Goal: Information Seeking & Learning: Learn about a topic

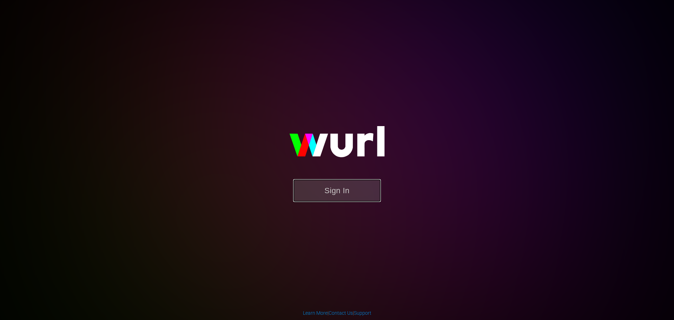
click at [322, 185] on button "Sign In" at bounding box center [337, 190] width 88 height 23
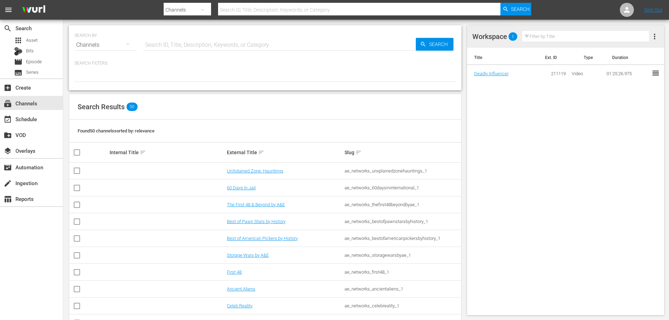
click at [196, 41] on input "text" at bounding box center [279, 45] width 273 height 17
type input "movie"
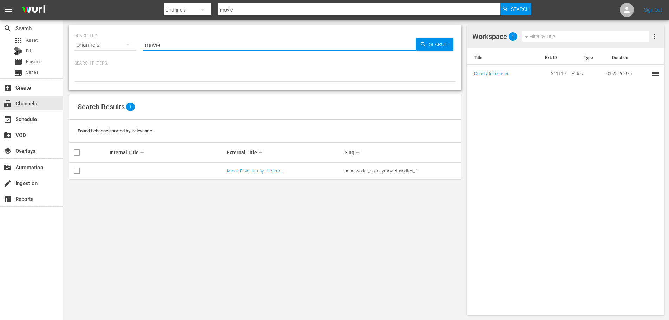
click at [252, 165] on td "Movie Favorites by Lifetime" at bounding box center [285, 171] width 118 height 17
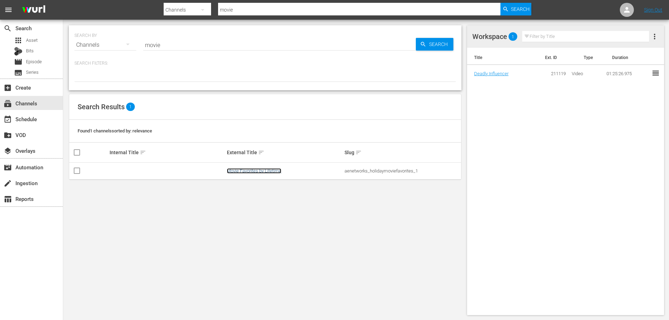
click at [256, 169] on link "Movie Favorites by Lifetime" at bounding box center [254, 170] width 54 height 5
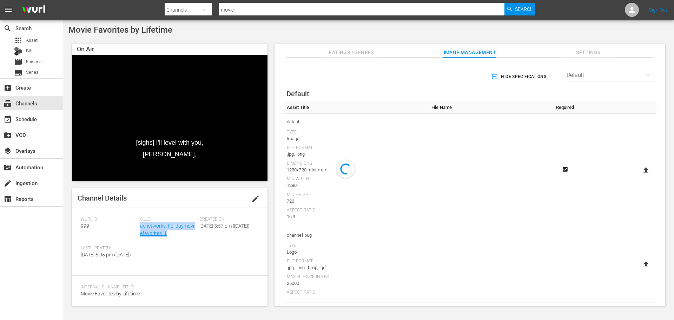
drag, startPoint x: 161, startPoint y: 231, endPoint x: 147, endPoint y: 270, distance: 41.4
click at [139, 229] on div "[PERSON_NAME] ID: 999 Slug: aenetworks_holidaymoviefavorites_1 Created On: [DAT…" at bounding box center [170, 242] width 178 height 50
copy div "Slug: aenetworks_holidaymoviefavorites_1"
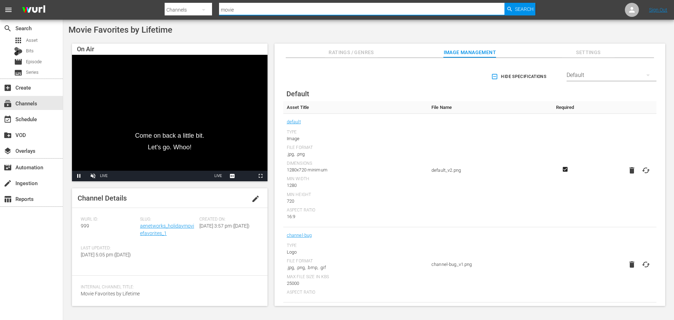
click at [241, 7] on input "movie" at bounding box center [362, 9] width 286 height 17
drag, startPoint x: 216, startPoint y: 11, endPoint x: 198, endPoint y: 13, distance: 17.6
click at [198, 11] on div "Search By Channels Search ID, Title, Description, Keywords, or Category movie S…" at bounding box center [350, 9] width 371 height 17
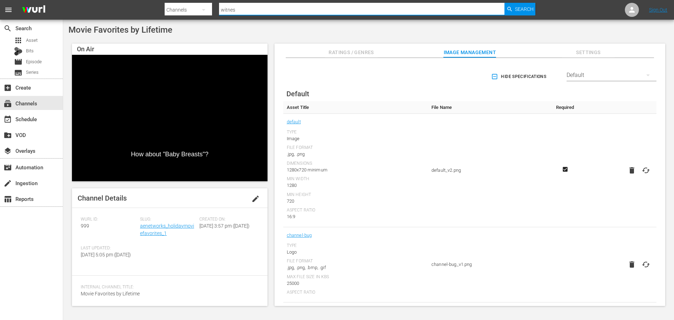
type input "witness"
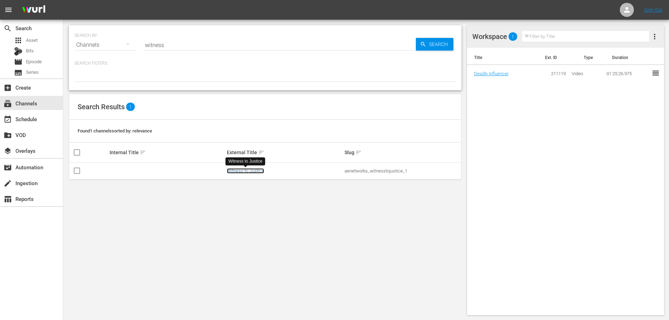
click at [234, 169] on link "Witness to Justice" at bounding box center [245, 170] width 37 height 5
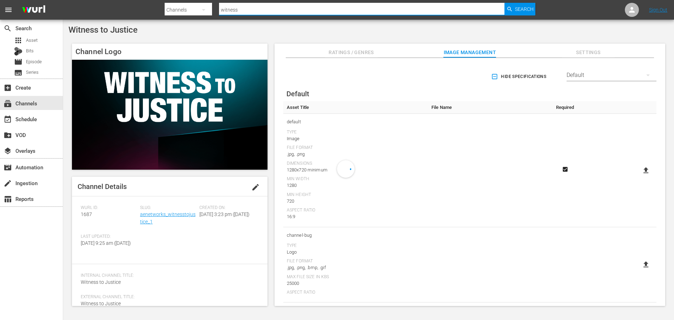
click at [280, 15] on div "Search ID, Title, Description, Keywords, or Category witness" at bounding box center [362, 9] width 286 height 17
click at [171, 0] on html "menu Search By Channels Search ID, Title, Description, Keywords, or Category wi…" at bounding box center [337, 160] width 674 height 320
type input "n"
type input "movie"
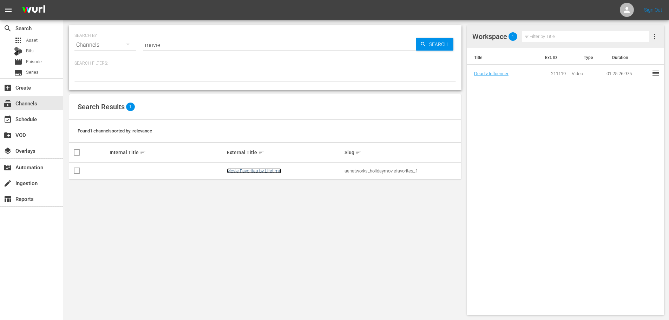
click at [267, 171] on link "Movie Favorites by Lifetime" at bounding box center [254, 170] width 54 height 5
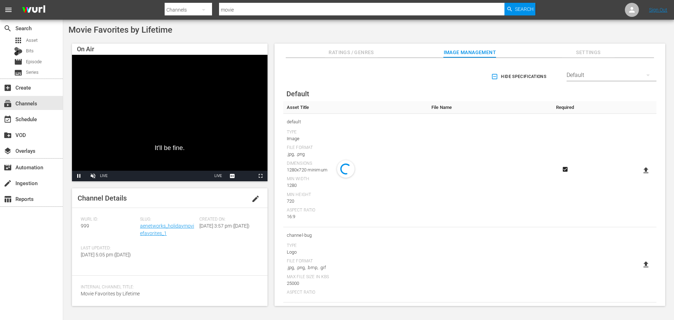
click at [85, 227] on span "999" at bounding box center [85, 226] width 8 height 6
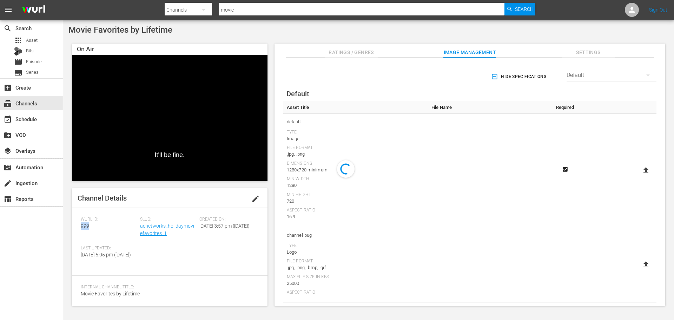
click at [85, 227] on span "999" at bounding box center [85, 226] width 8 height 6
copy span "999"
click at [36, 40] on span "Asset" at bounding box center [32, 40] width 12 height 7
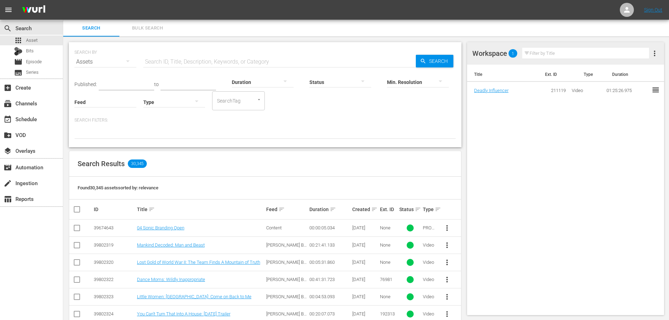
click at [140, 82] on input "text" at bounding box center [126, 85] width 55 height 11
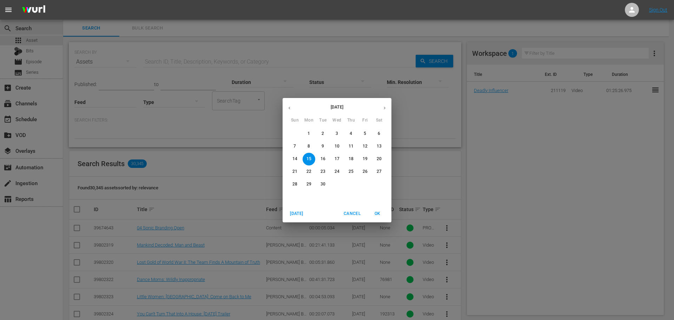
click at [323, 183] on p "30" at bounding box center [323, 184] width 5 height 6
type input "[DATE]"
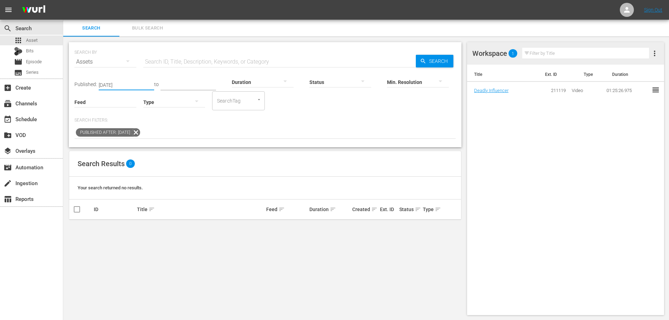
click at [199, 81] on input "text" at bounding box center [188, 85] width 55 height 11
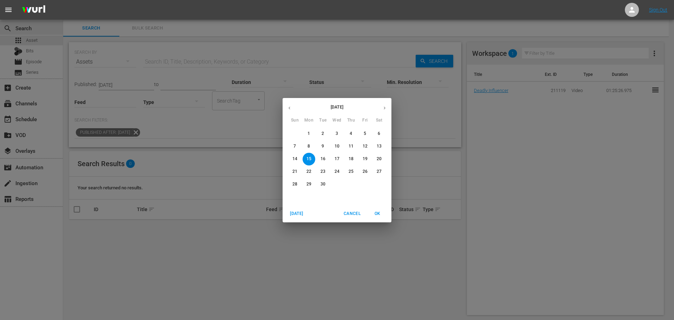
click at [327, 183] on span "30" at bounding box center [323, 184] width 13 height 6
type input "[DATE]"
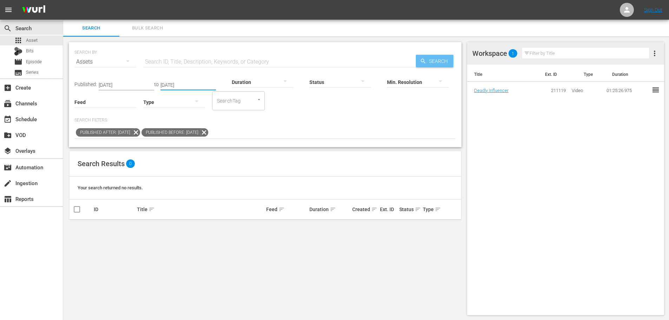
click at [433, 61] on span "Search" at bounding box center [439, 61] width 27 height 13
click at [431, 51] on div "SEARCH BY Search By Assets Search ID, Title, Description, Keywords, or Category…" at bounding box center [264, 57] width 381 height 25
click at [431, 59] on span "Search" at bounding box center [439, 61] width 27 height 13
click at [209, 132] on icon at bounding box center [204, 132] width 9 height 9
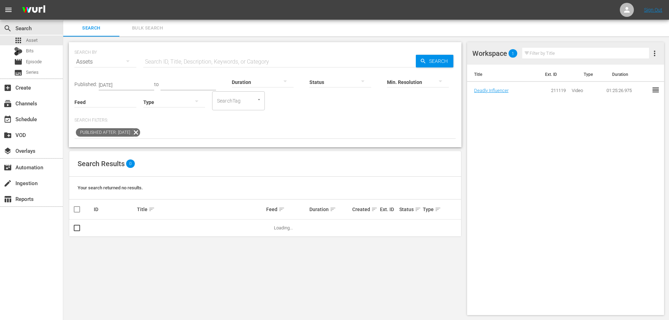
click at [140, 132] on icon at bounding box center [136, 132] width 8 height 8
click at [187, 63] on input "text" at bounding box center [279, 61] width 273 height 17
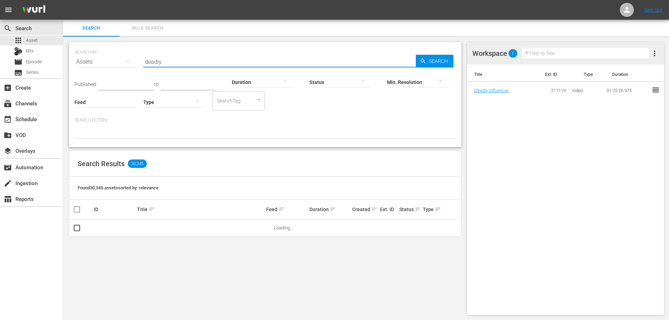
type input "deadly"
click at [435, 59] on span "Search" at bounding box center [439, 61] width 27 height 13
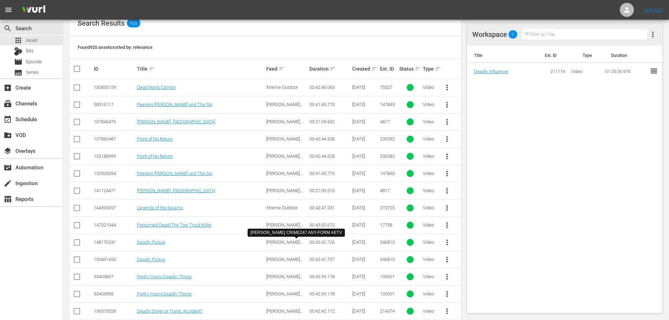
scroll to position [176, 0]
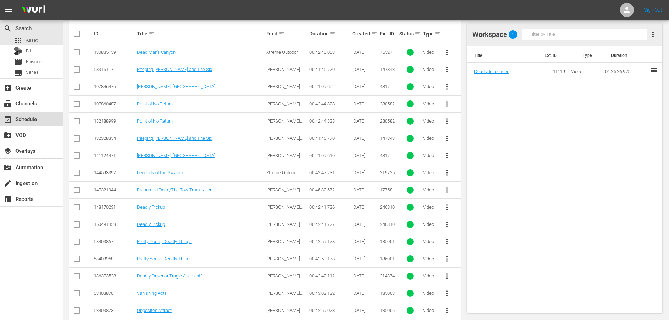
click at [24, 120] on div "event_available Schedule" at bounding box center [19, 118] width 39 height 6
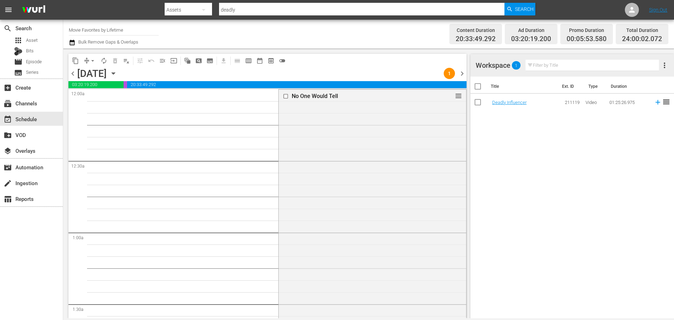
click at [192, 66] on span "auto_awesome_motion_outlined" at bounding box center [186, 61] width 14 height 14
click at [117, 74] on icon "button" at bounding box center [114, 74] width 8 height 8
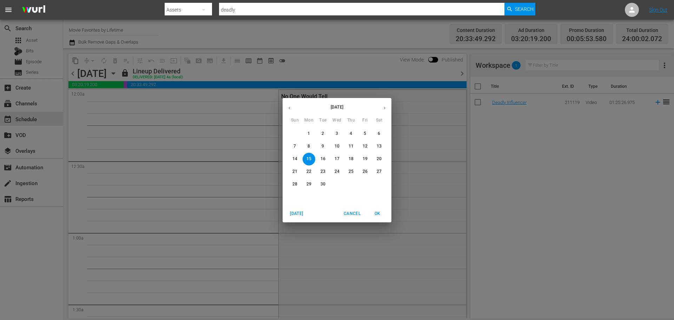
click at [321, 183] on p "30" at bounding box center [323, 184] width 5 height 6
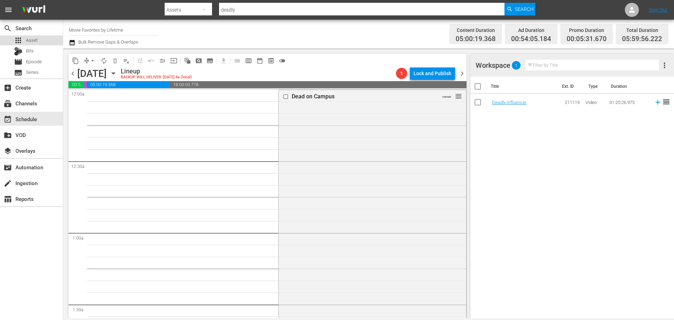
click at [32, 43] on span "Asset" at bounding box center [32, 40] width 12 height 7
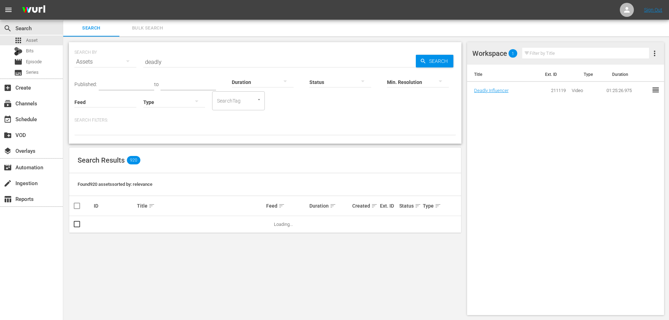
click at [202, 29] on div "Search Bulk Search" at bounding box center [366, 28] width 606 height 17
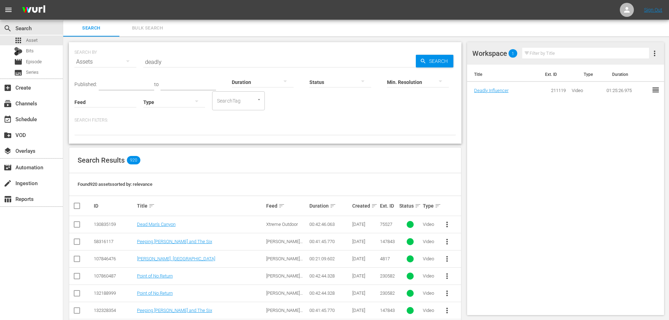
click at [203, 67] on div "Search ID, Title, Description, Keywords, or Category deadly" at bounding box center [279, 61] width 273 height 17
type input "dead on campus"
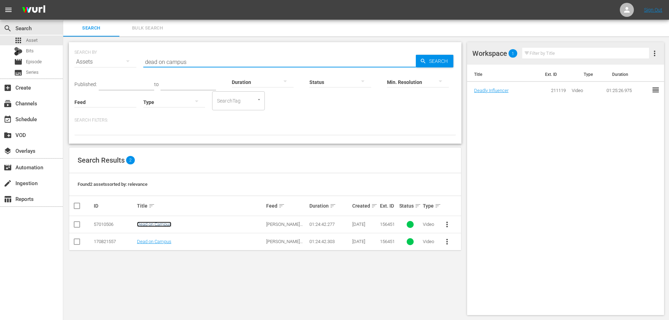
click at [149, 224] on link "Dead on Campus" at bounding box center [154, 224] width 34 height 5
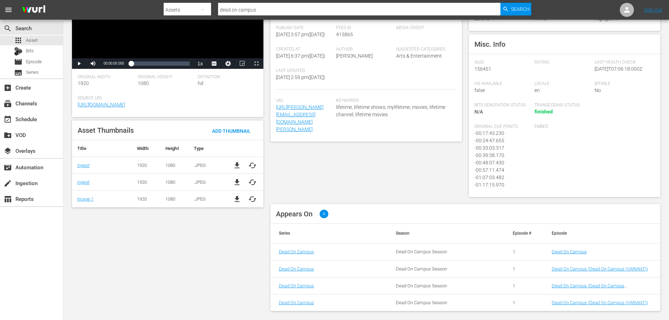
scroll to position [120, 0]
click at [567, 250] on link "Dead On Campus" at bounding box center [569, 251] width 35 height 5
